Goal: Task Accomplishment & Management: Manage account settings

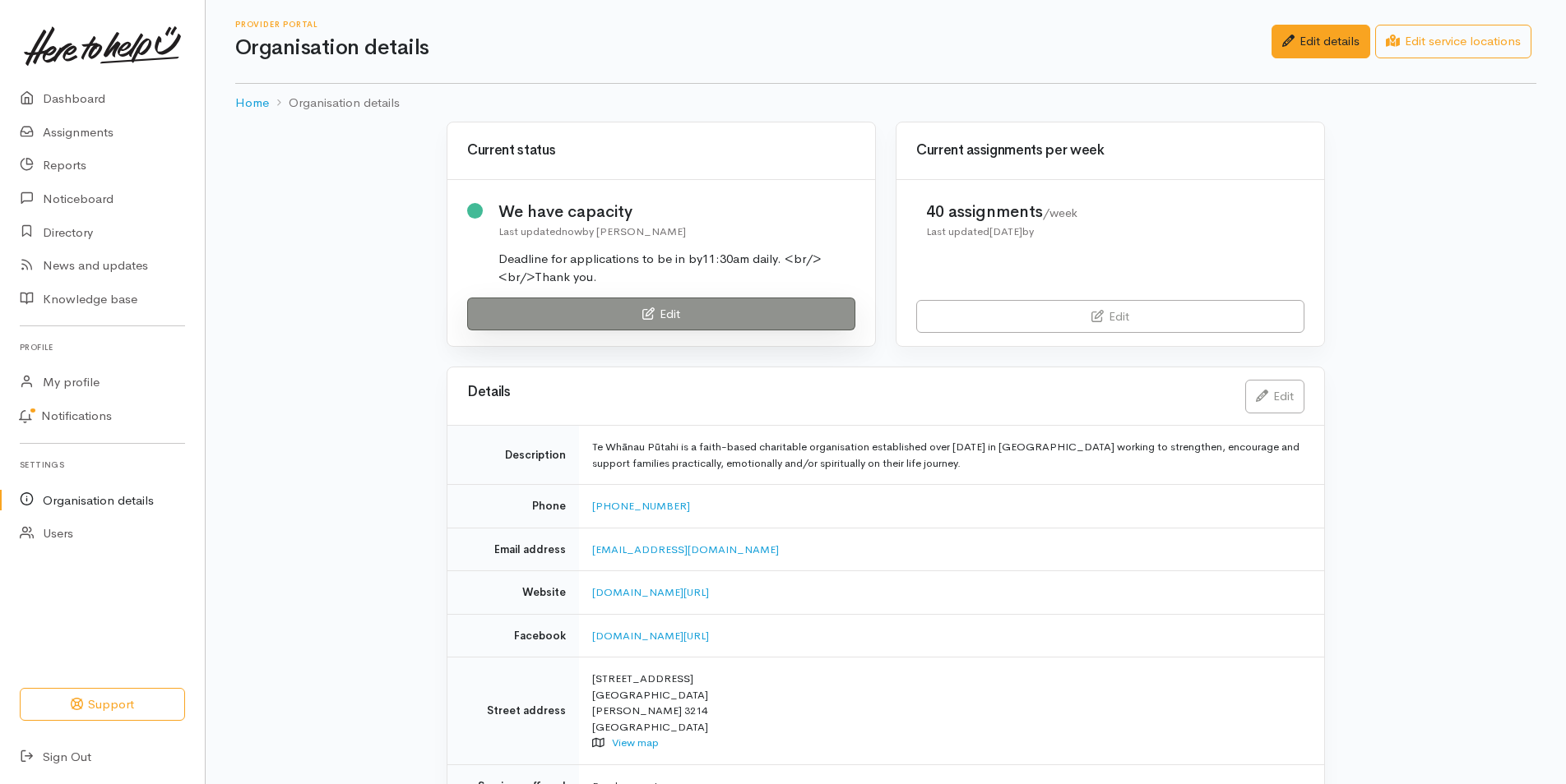
click at [666, 316] on link "Edit" at bounding box center [661, 314] width 388 height 34
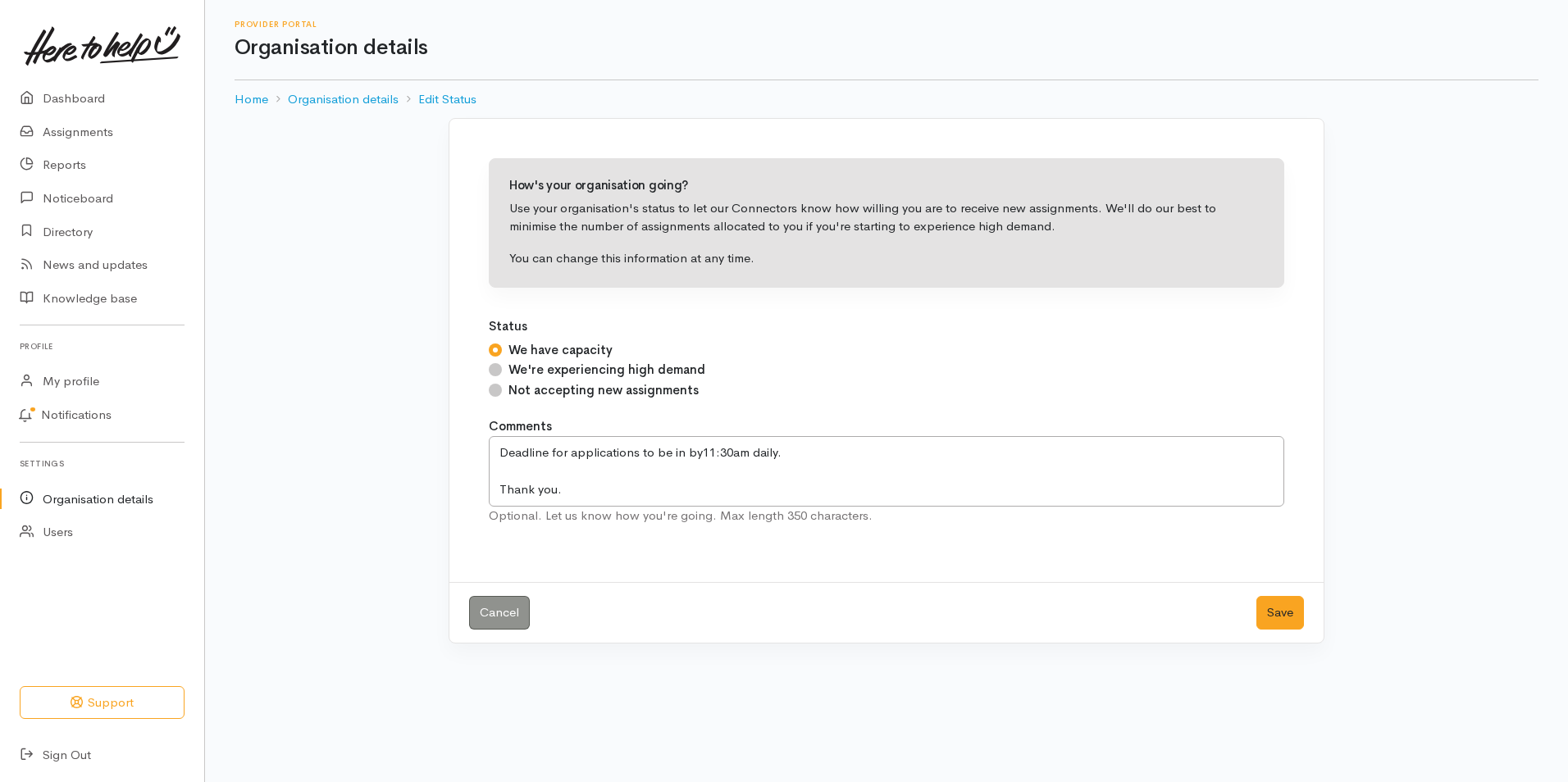
click at [499, 390] on input "Not accepting new assignments" at bounding box center [496, 391] width 14 height 14
radio input "true"
click at [1277, 622] on button "Save" at bounding box center [1280, 613] width 47 height 34
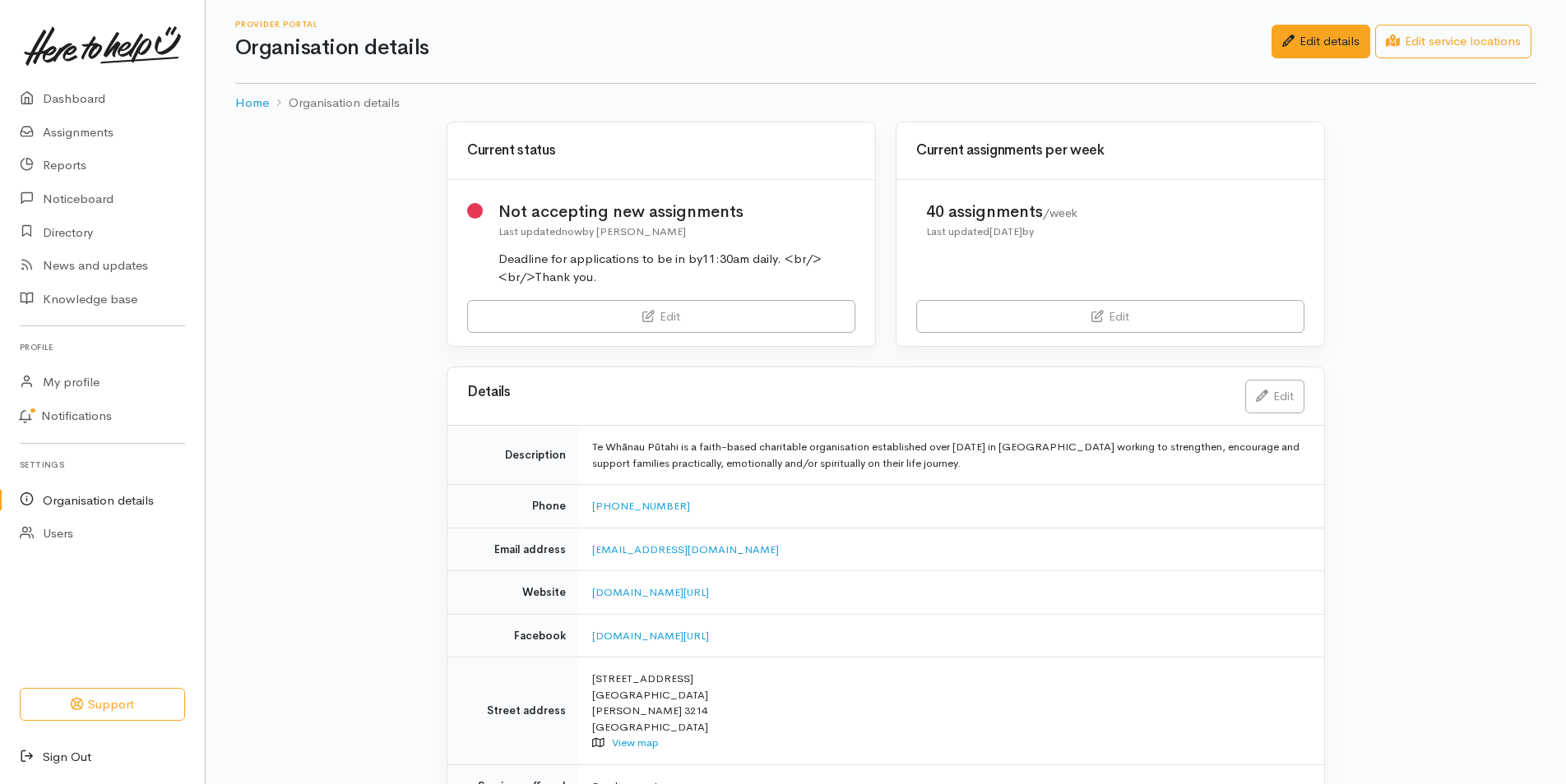
click at [60, 765] on link "Sign Out" at bounding box center [102, 757] width 205 height 34
